Goal: Task Accomplishment & Management: Complete application form

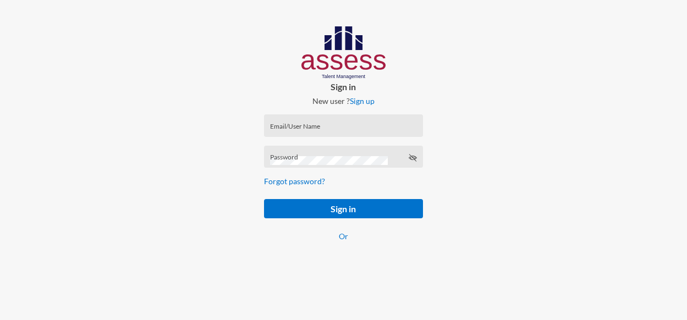
click at [319, 122] on div "Email/User Name" at bounding box center [343, 128] width 147 height 17
paste input "mhspl15344"
type input "mhspl15344"
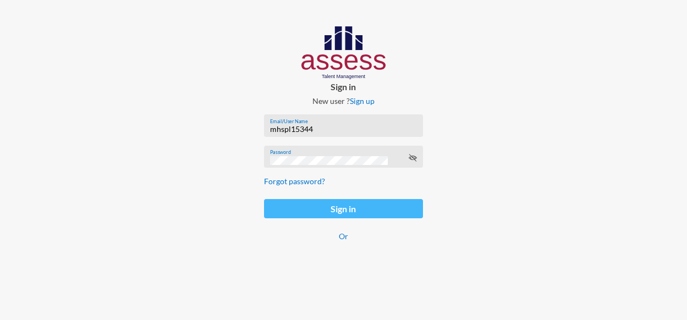
click at [354, 215] on button "Sign in" at bounding box center [343, 208] width 159 height 19
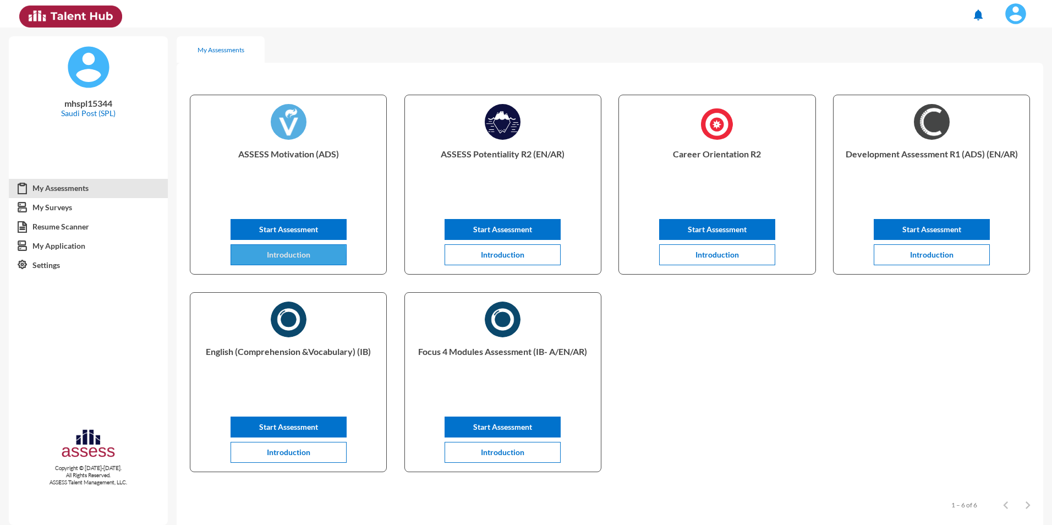
click at [288, 256] on span "Introduction" at bounding box center [288, 254] width 43 height 9
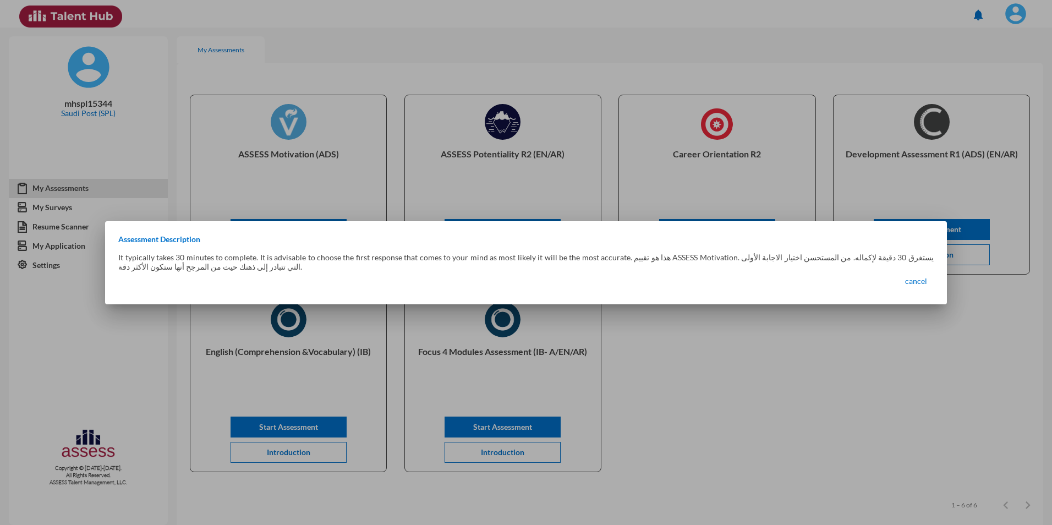
click at [293, 215] on div at bounding box center [526, 262] width 1052 height 525
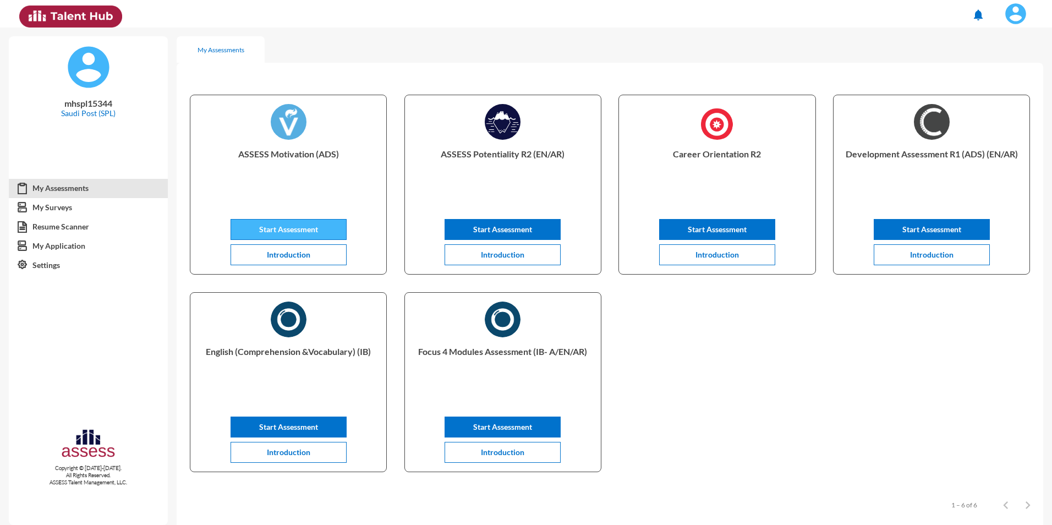
click at [316, 222] on button "Start Assessment" at bounding box center [289, 229] width 116 height 21
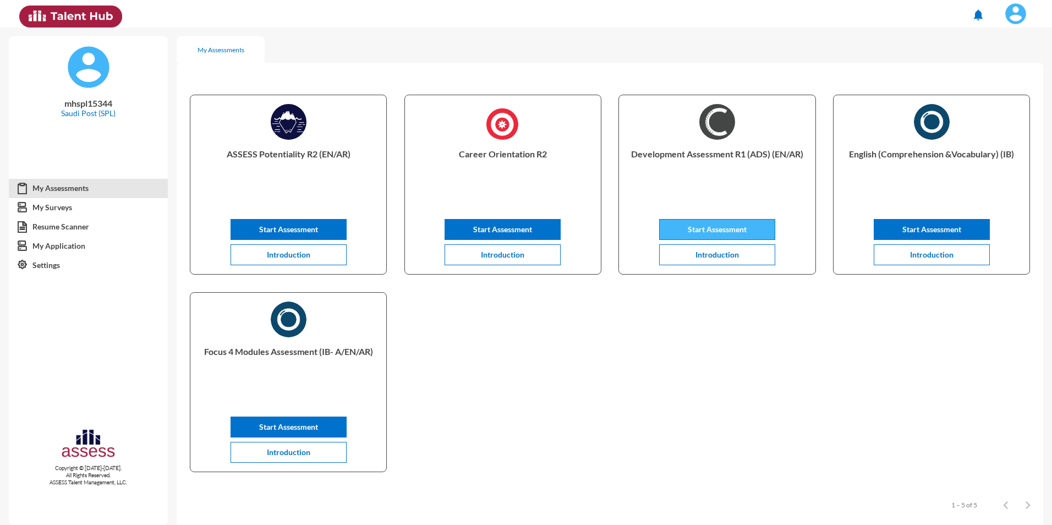
click at [707, 233] on span "Start Assessment" at bounding box center [717, 229] width 59 height 9
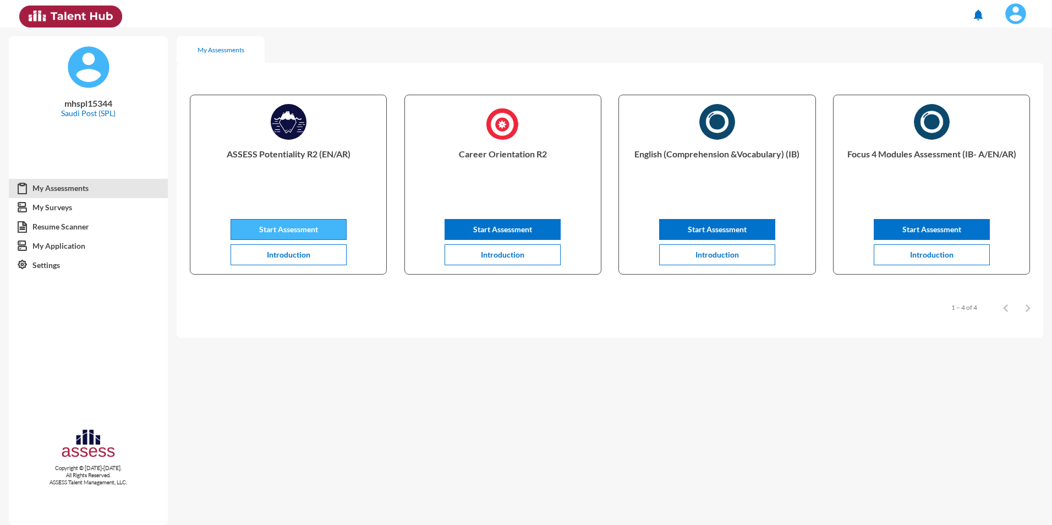
click at [312, 227] on span "Start Assessment" at bounding box center [288, 229] width 59 height 9
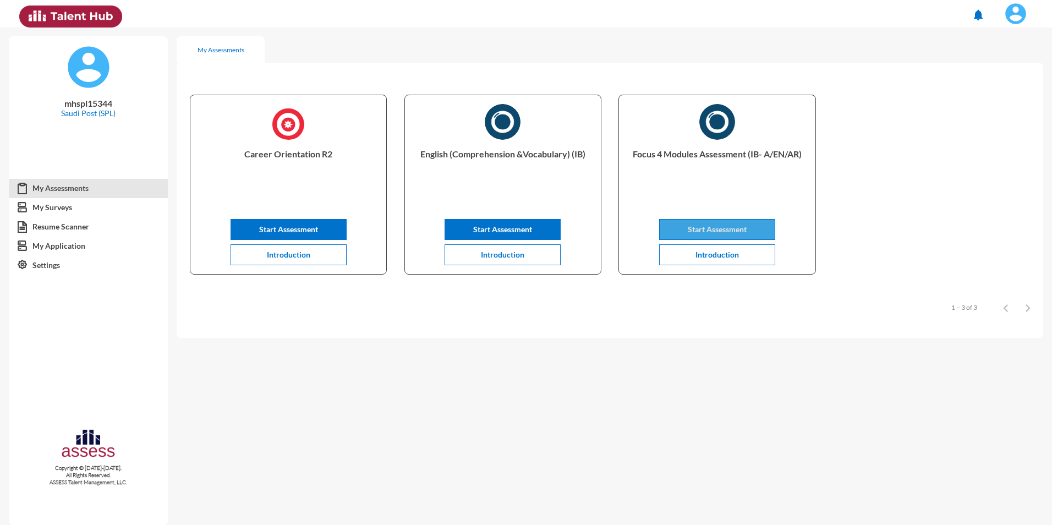
click at [700, 226] on span "Start Assessment" at bounding box center [717, 229] width 59 height 9
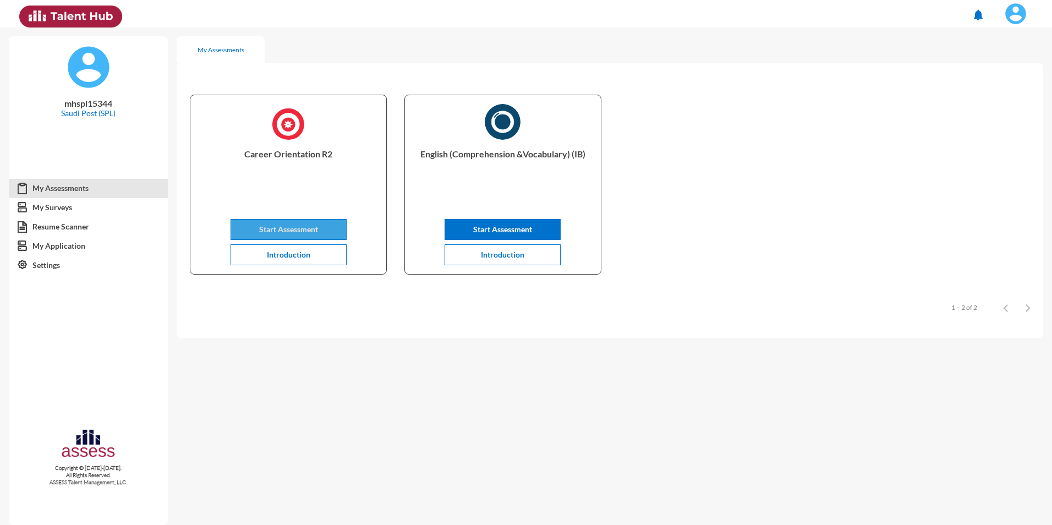
click at [313, 226] on span "Start Assessment" at bounding box center [288, 229] width 59 height 9
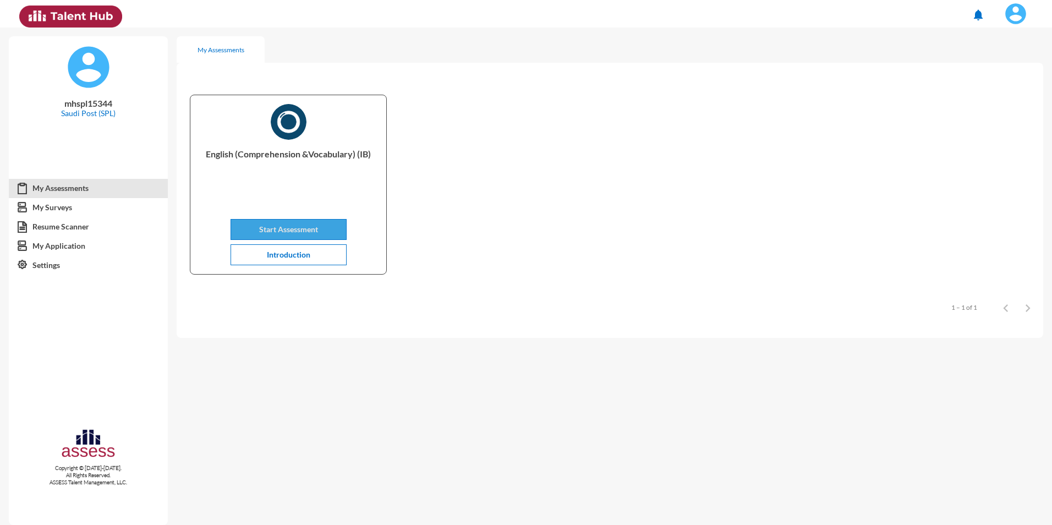
click at [300, 225] on span "Start Assessment" at bounding box center [288, 229] width 59 height 9
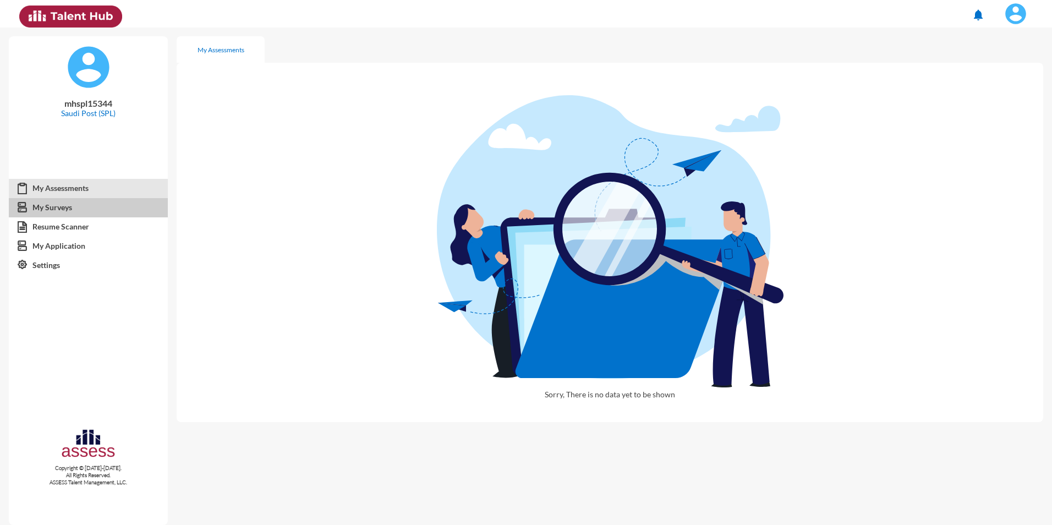
click at [63, 201] on link "My Surveys" at bounding box center [88, 208] width 159 height 20
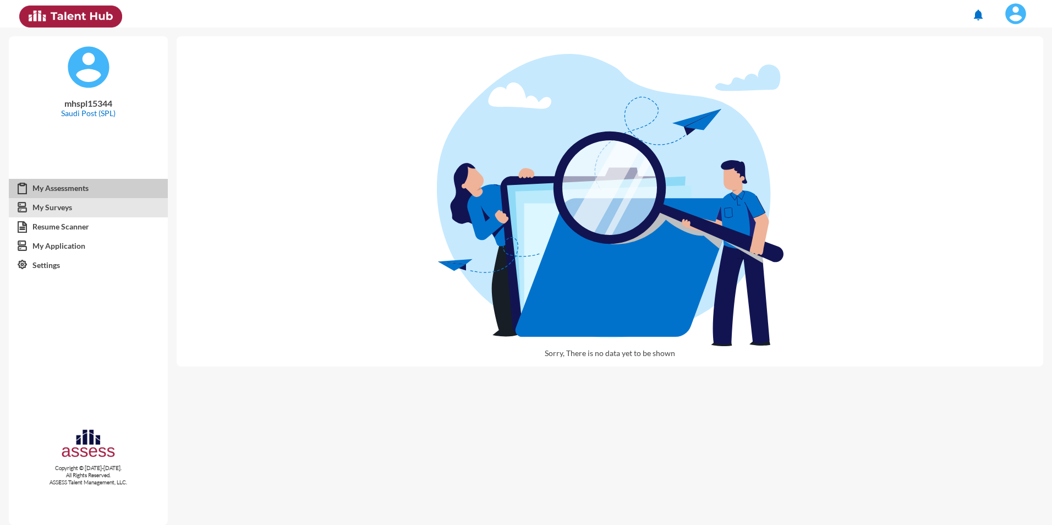
click at [61, 190] on link "My Assessments" at bounding box center [88, 188] width 159 height 20
